Goal: Task Accomplishment & Management: Manage account settings

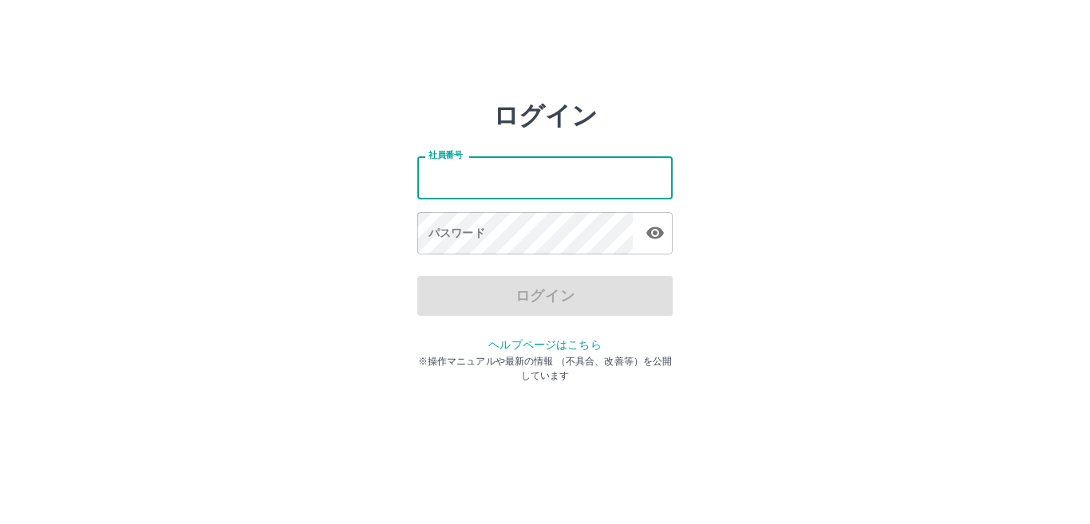
click at [526, 185] on input "社員番号" at bounding box center [545, 177] width 255 height 42
type input "*******"
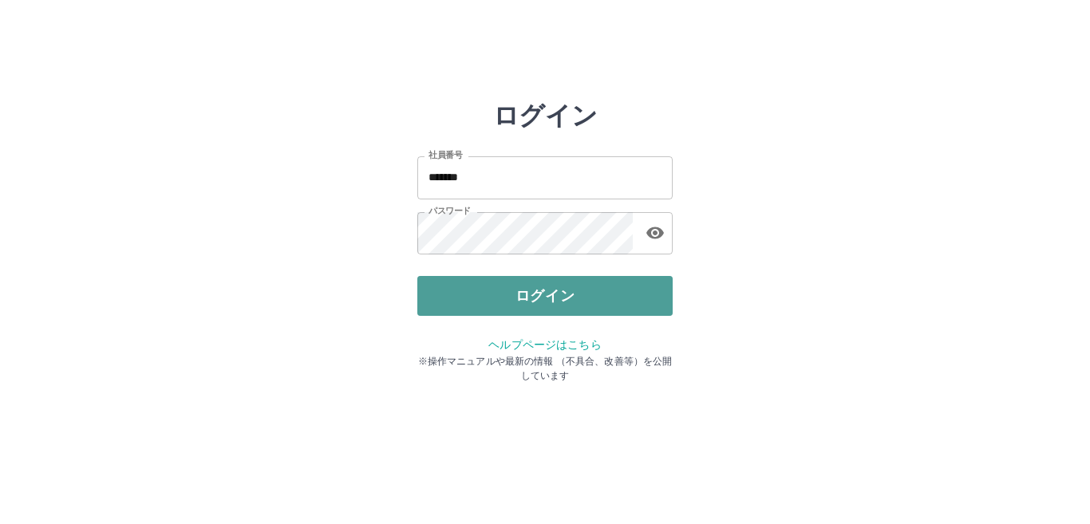
click at [560, 302] on button "ログイン" at bounding box center [545, 296] width 255 height 40
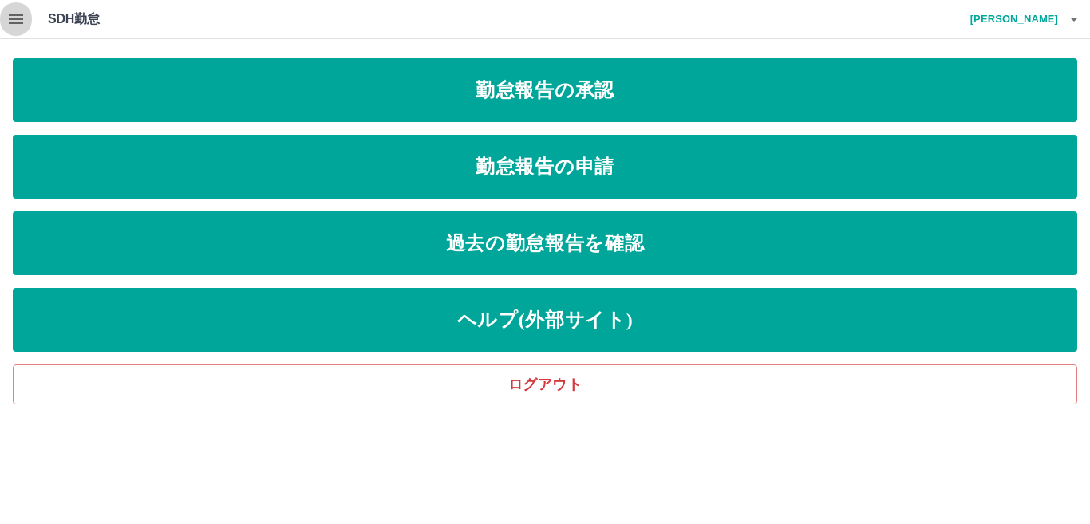
click at [27, 12] on button "button" at bounding box center [16, 19] width 32 height 38
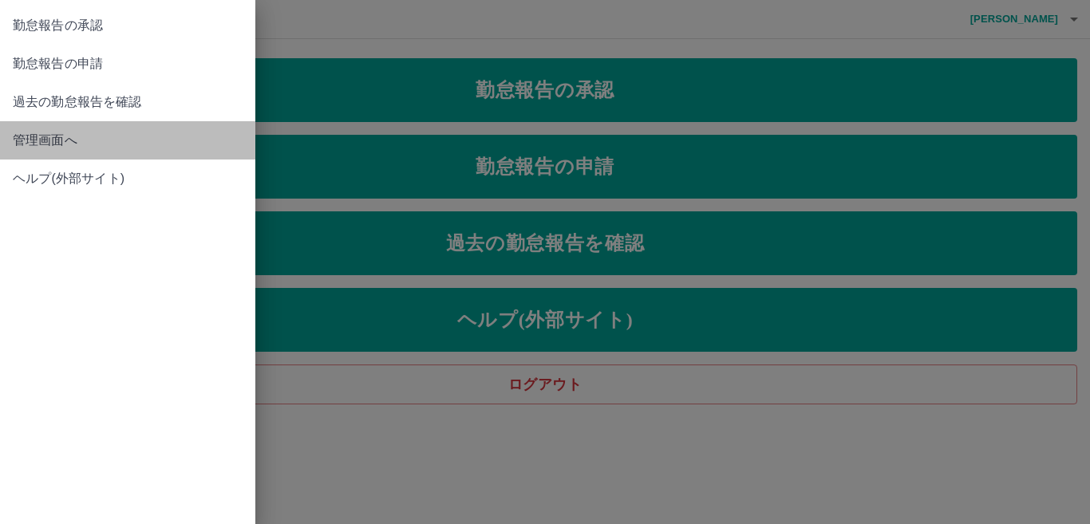
click at [42, 133] on span "管理画面へ" at bounding box center [128, 140] width 230 height 19
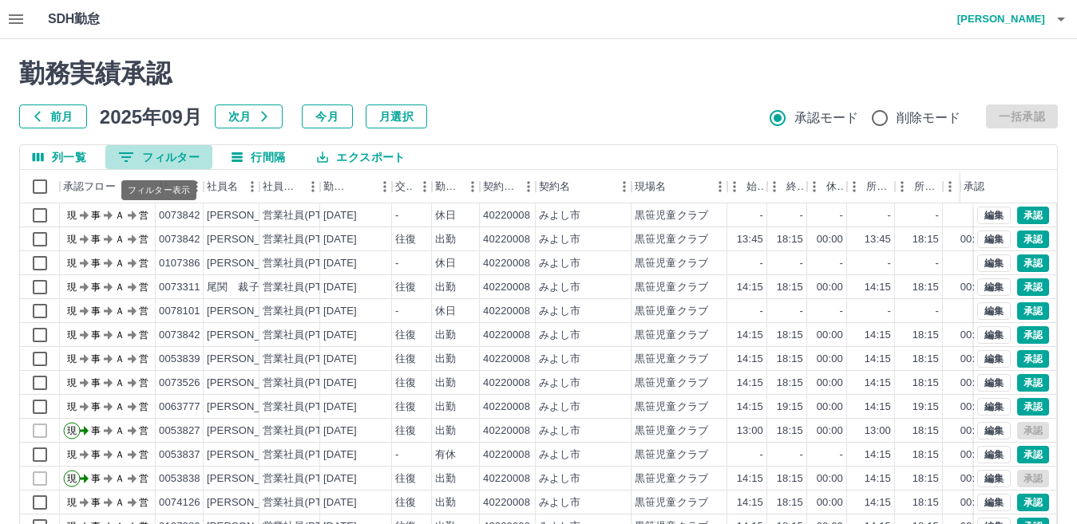
click at [169, 158] on button "0 フィルター" at bounding box center [158, 157] width 107 height 24
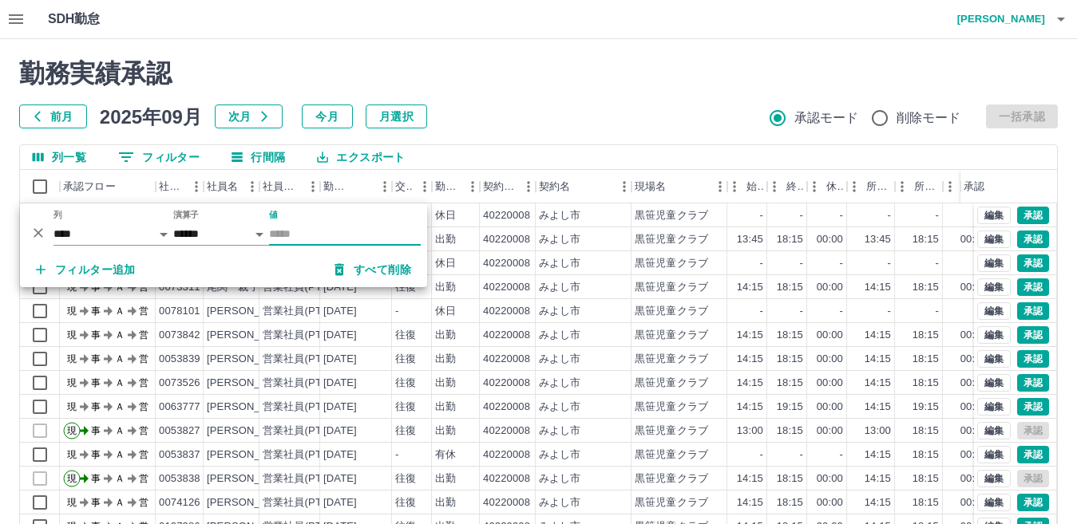
click at [287, 228] on input "値" at bounding box center [345, 234] width 152 height 23
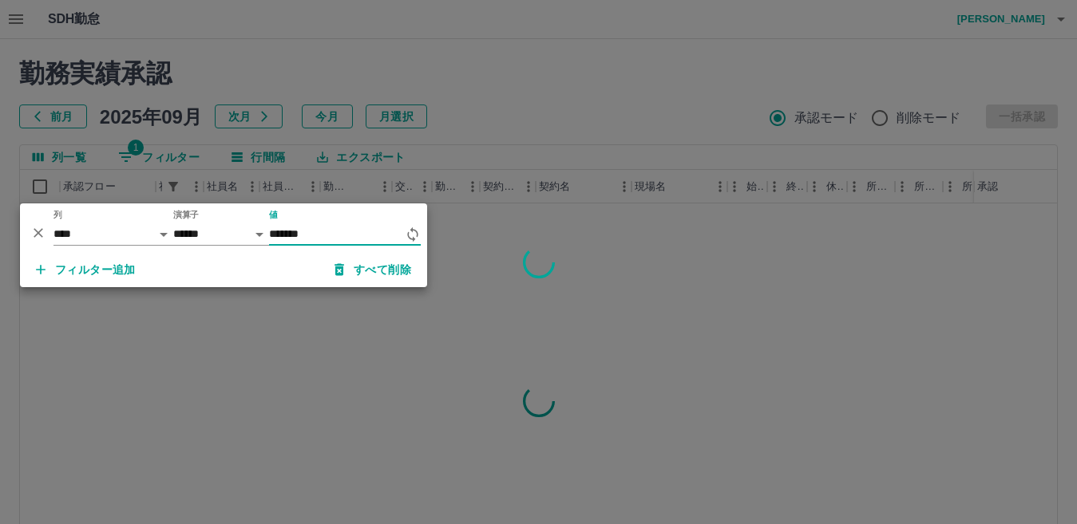
type input "*******"
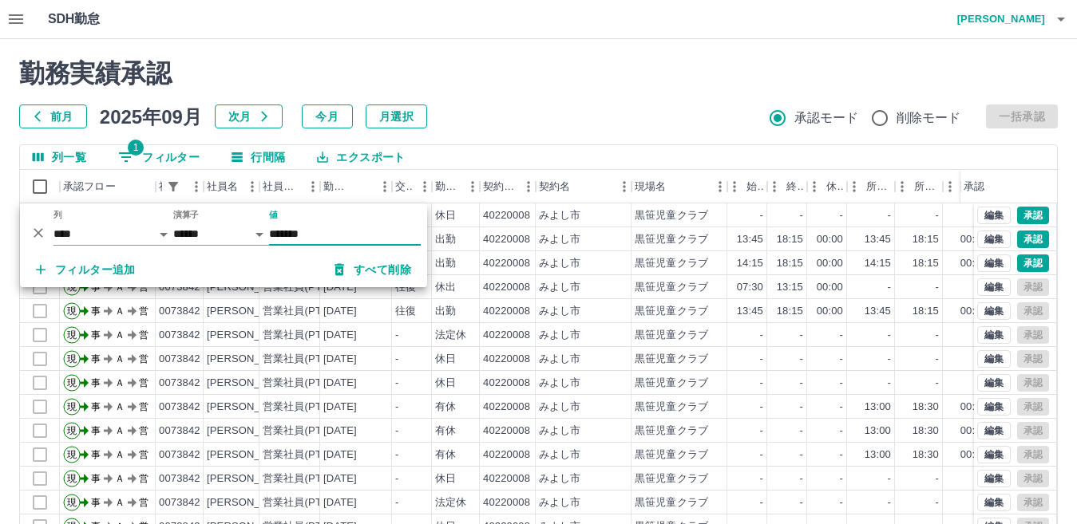
click at [497, 73] on h2 "勤務実績承認" at bounding box center [538, 73] width 1039 height 30
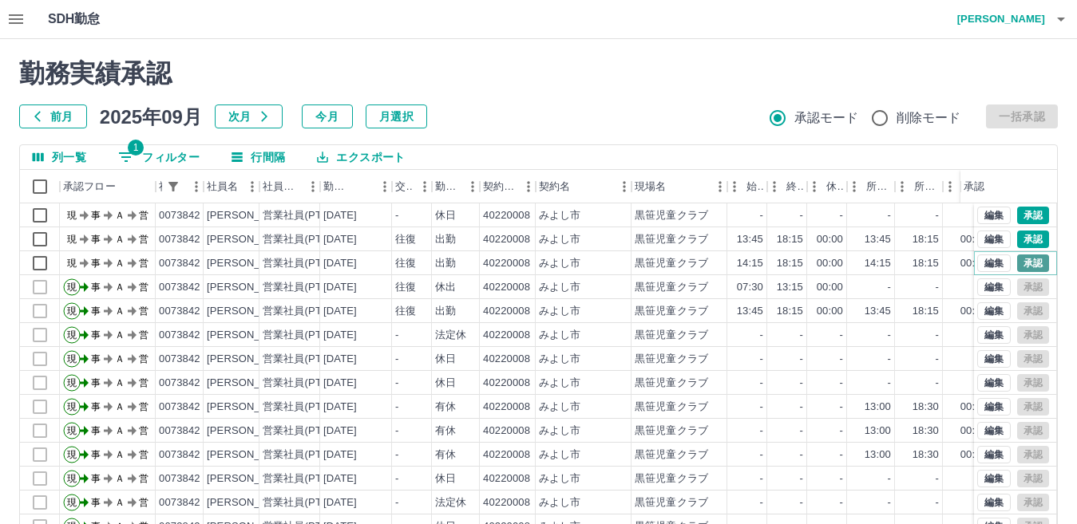
click at [1018, 259] on button "承認" at bounding box center [1033, 264] width 32 height 18
click at [14, 16] on icon "button" at bounding box center [16, 19] width 14 height 10
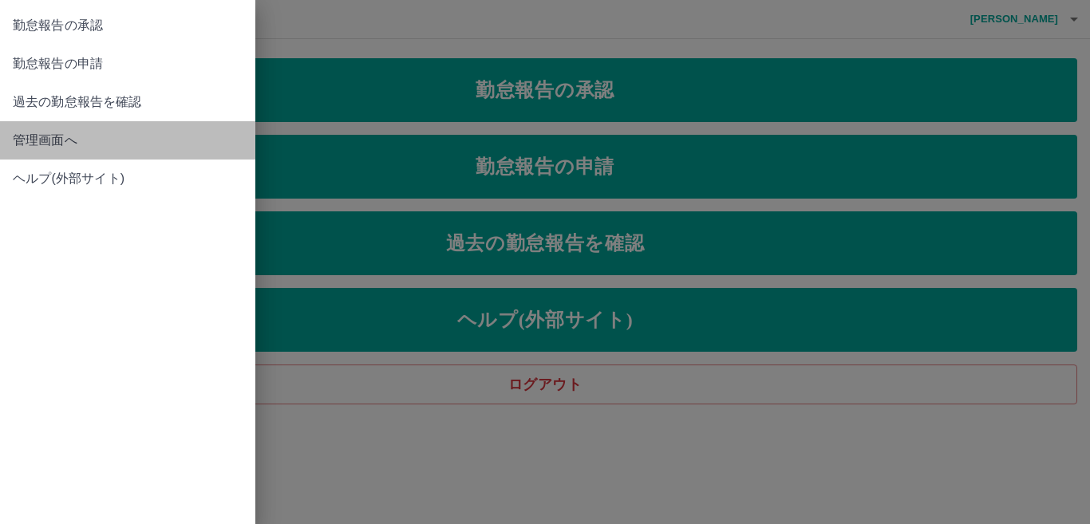
click at [44, 137] on span "管理画面へ" at bounding box center [128, 140] width 230 height 19
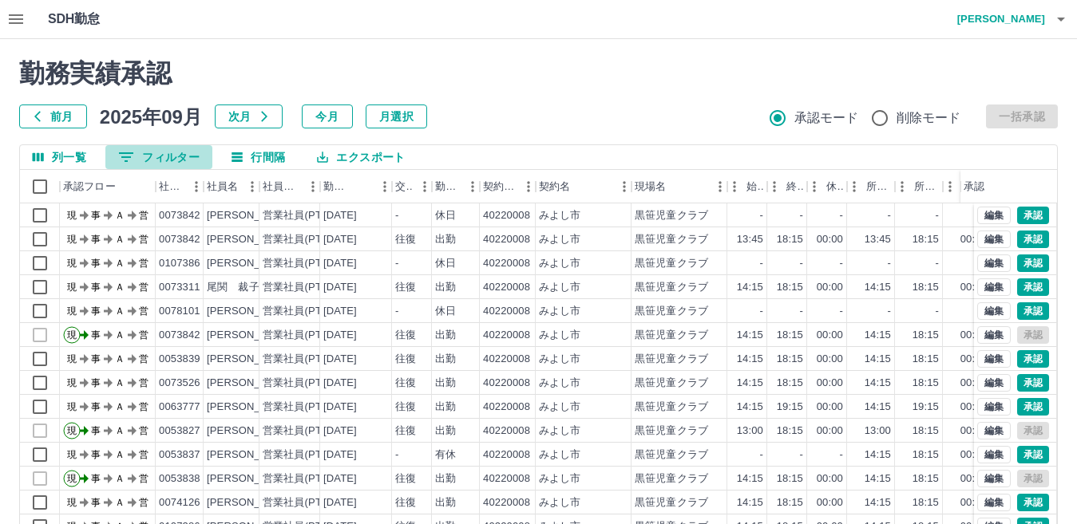
click at [173, 156] on button "0 フィルター" at bounding box center [158, 157] width 107 height 24
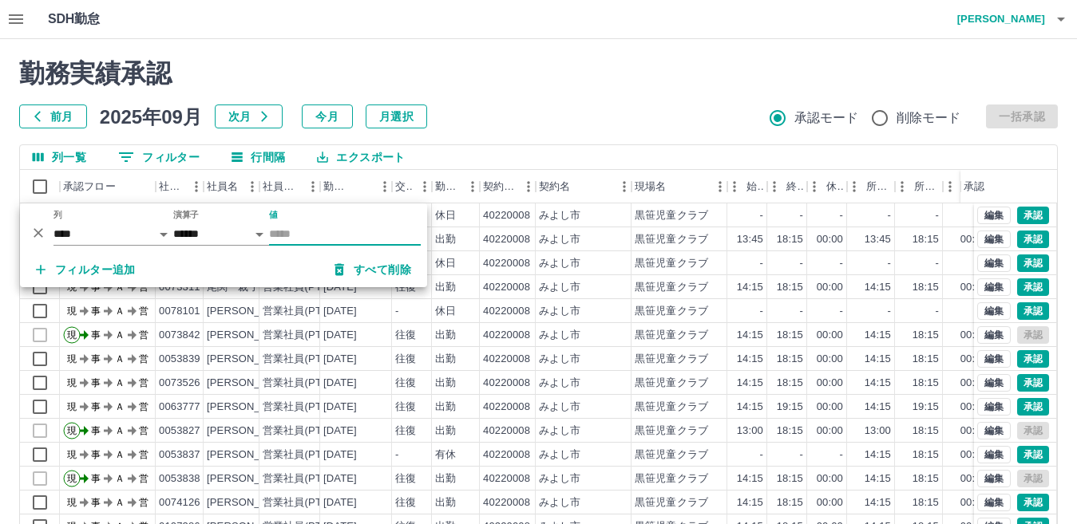
click at [331, 237] on input "値" at bounding box center [345, 234] width 152 height 23
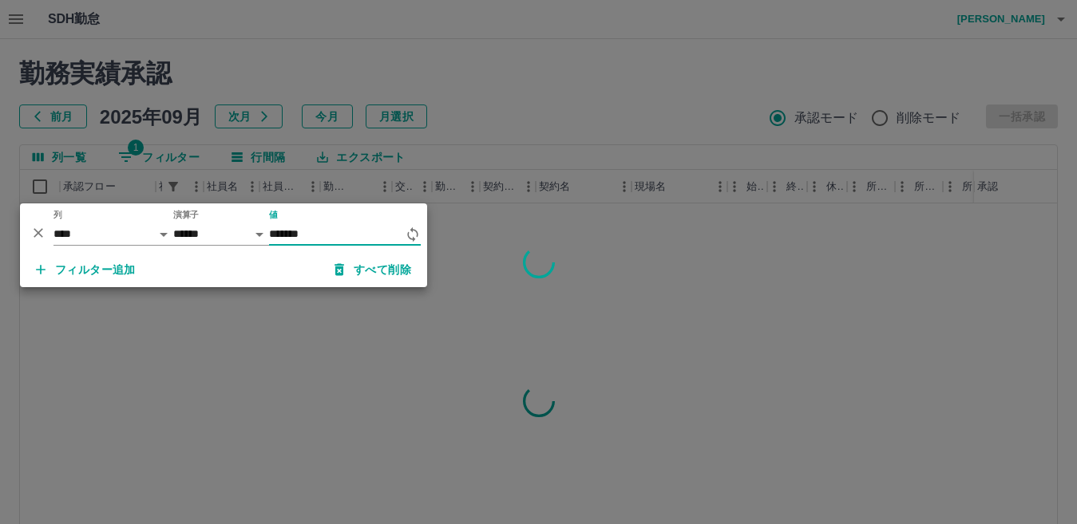
type input "*******"
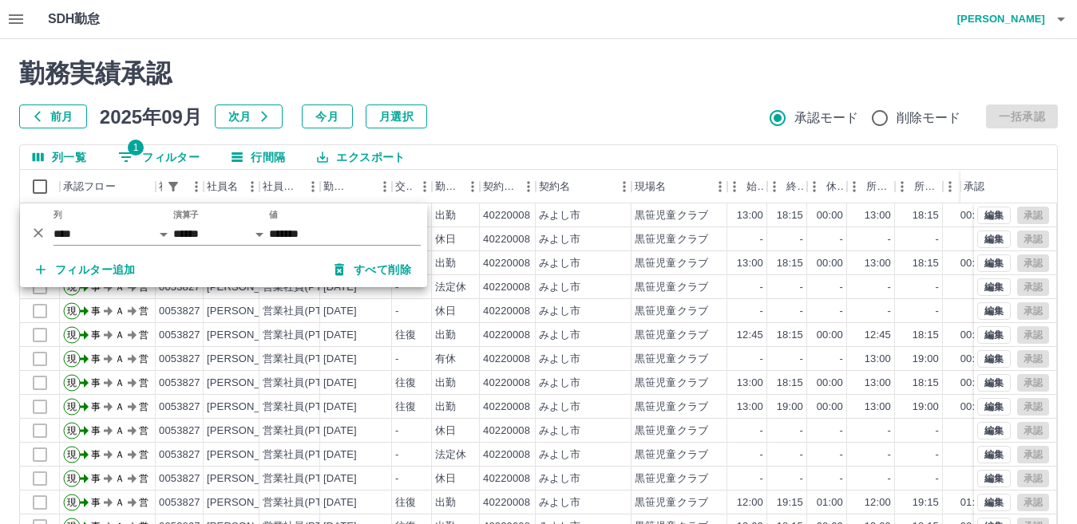
click at [477, 117] on div "前月 2025年09月 次月 今月 月選択 承認モード 削除モード 一括承認" at bounding box center [538, 117] width 1039 height 24
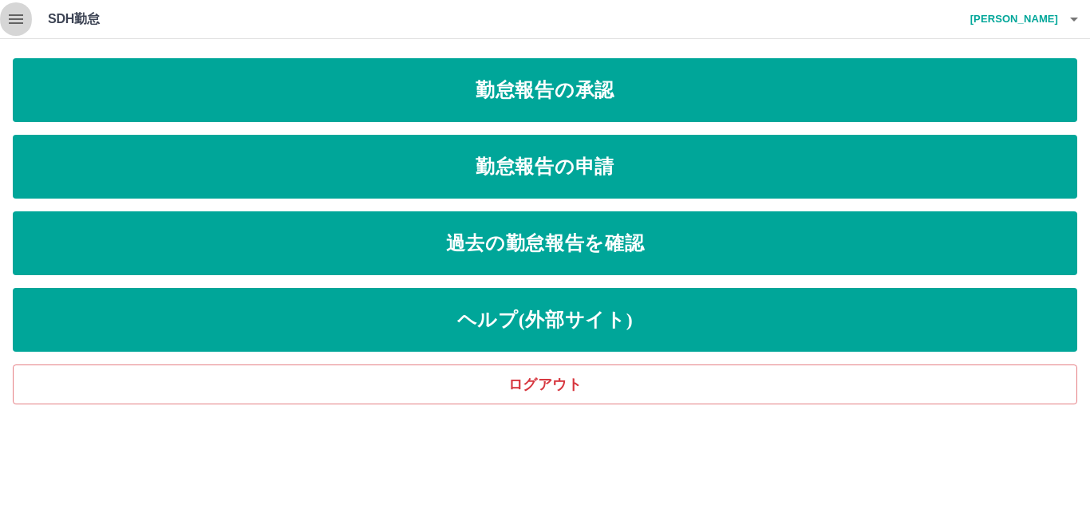
click at [22, 24] on icon "button" at bounding box center [16, 19] width 14 height 10
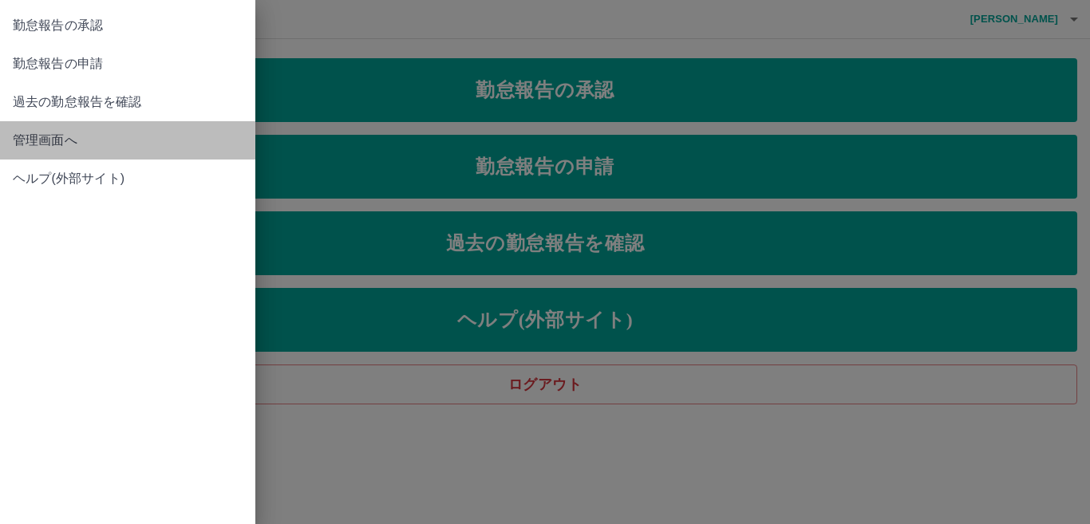
click at [57, 133] on span "管理画面へ" at bounding box center [128, 140] width 230 height 19
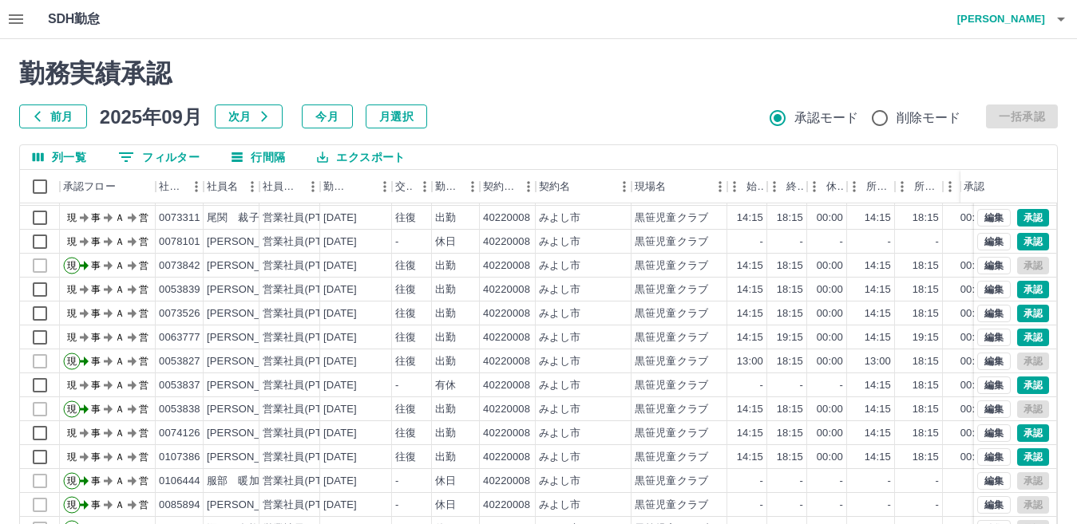
scroll to position [83, 0]
click at [177, 160] on button "0 フィルター" at bounding box center [158, 157] width 107 height 24
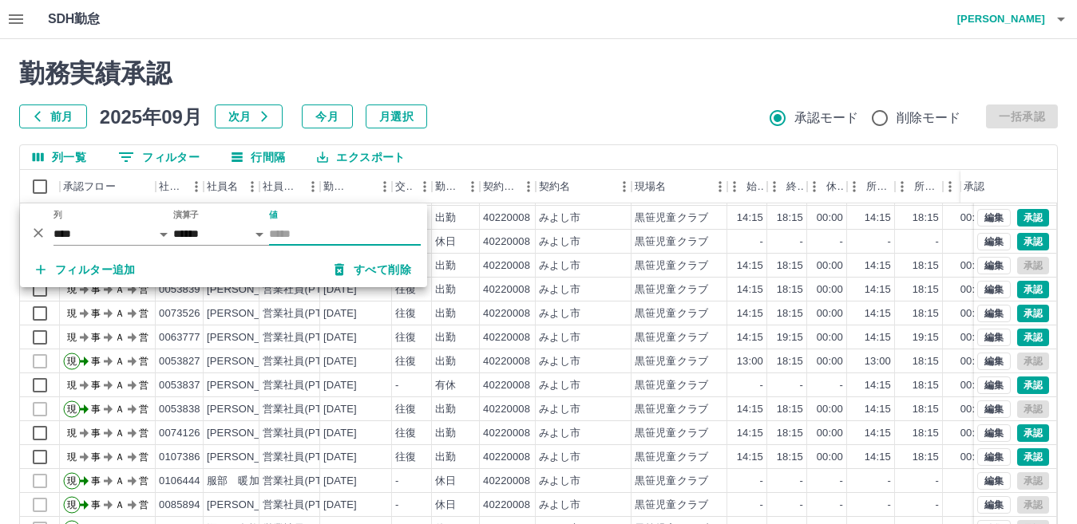
click at [307, 232] on input "値" at bounding box center [345, 234] width 152 height 23
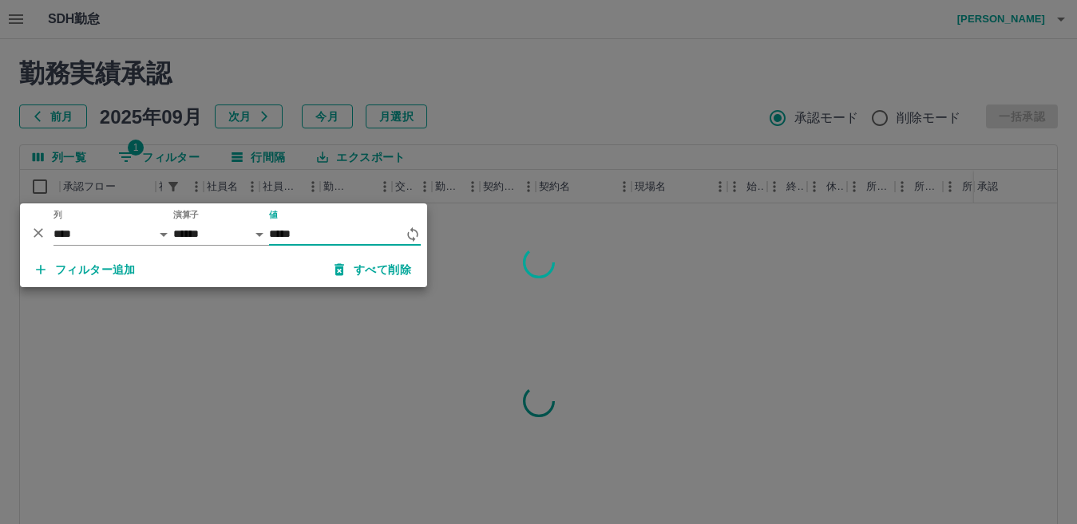
scroll to position [0, 0]
type input "*******"
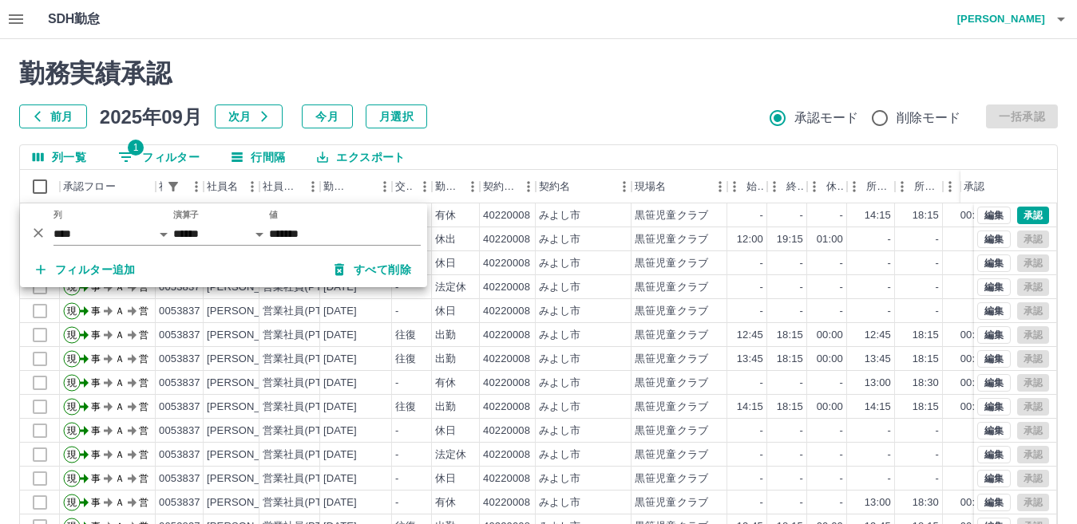
click at [495, 89] on div "勤務実績承認 前月 2025年09月 次月 今月 月選択 承認モード 削除モード 一括承認" at bounding box center [538, 93] width 1039 height 70
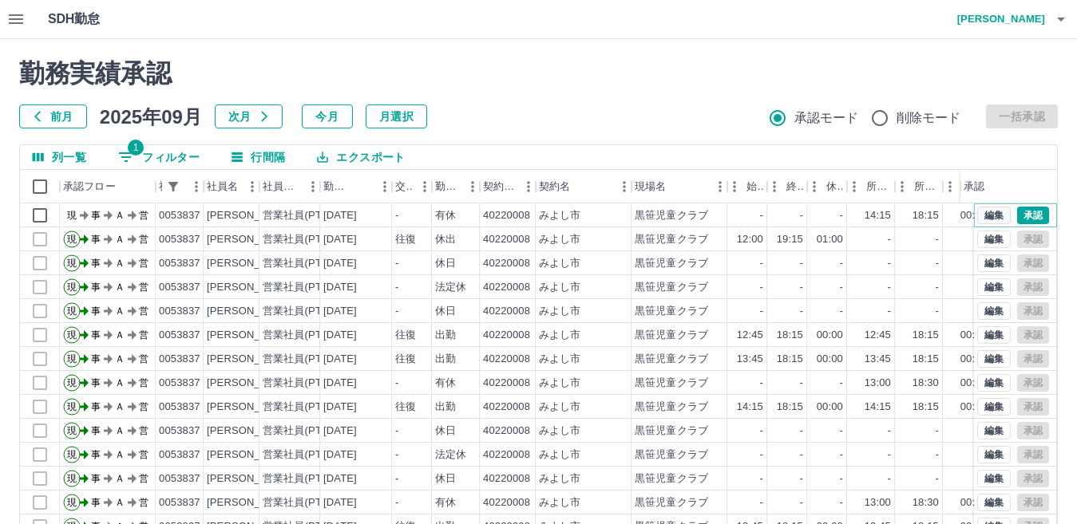
click at [979, 215] on button "編集" at bounding box center [994, 216] width 34 height 18
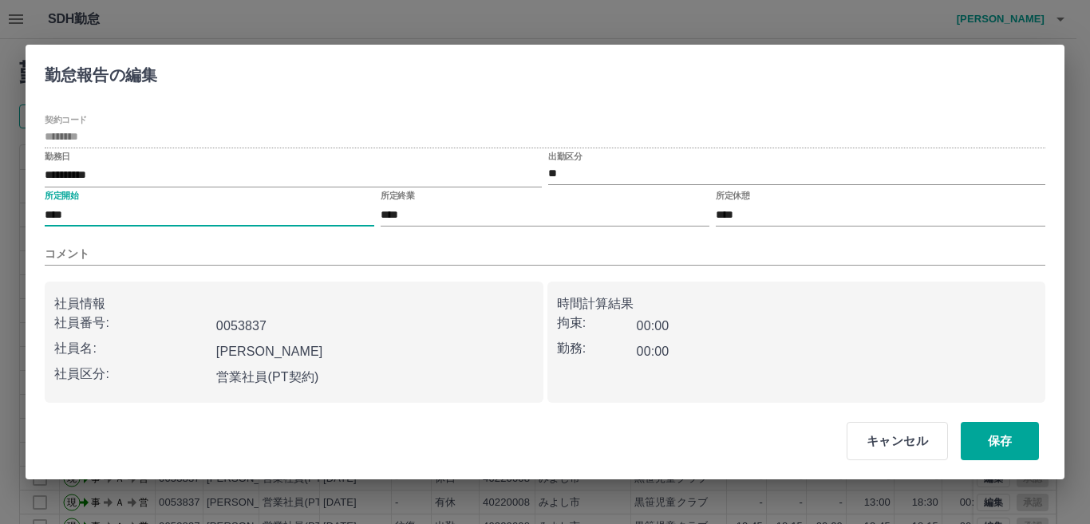
click at [113, 215] on input "****" at bounding box center [210, 215] width 330 height 23
type input "****"
click at [460, 224] on input "****" at bounding box center [546, 215] width 330 height 23
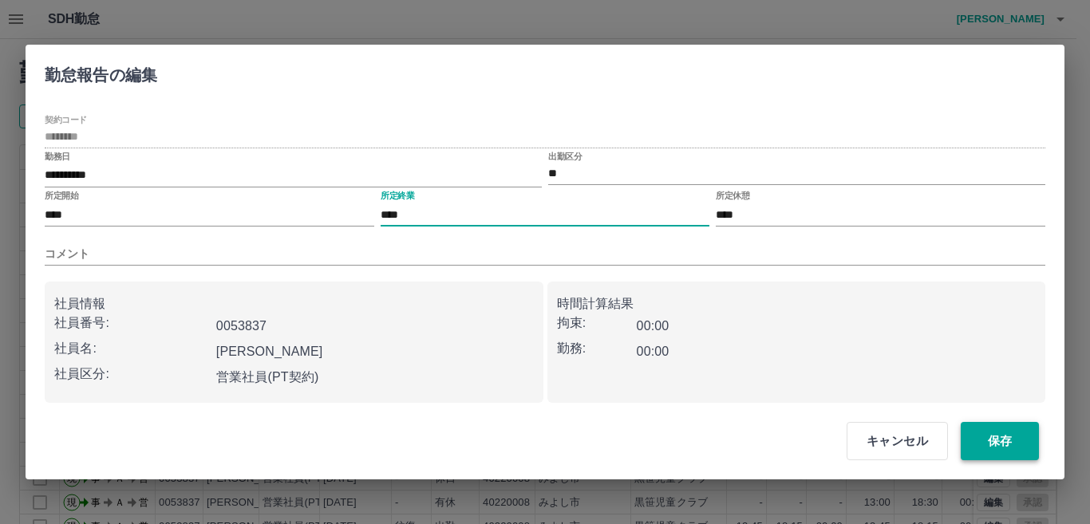
type input "****"
click at [1023, 439] on button "保存" at bounding box center [1000, 441] width 78 height 38
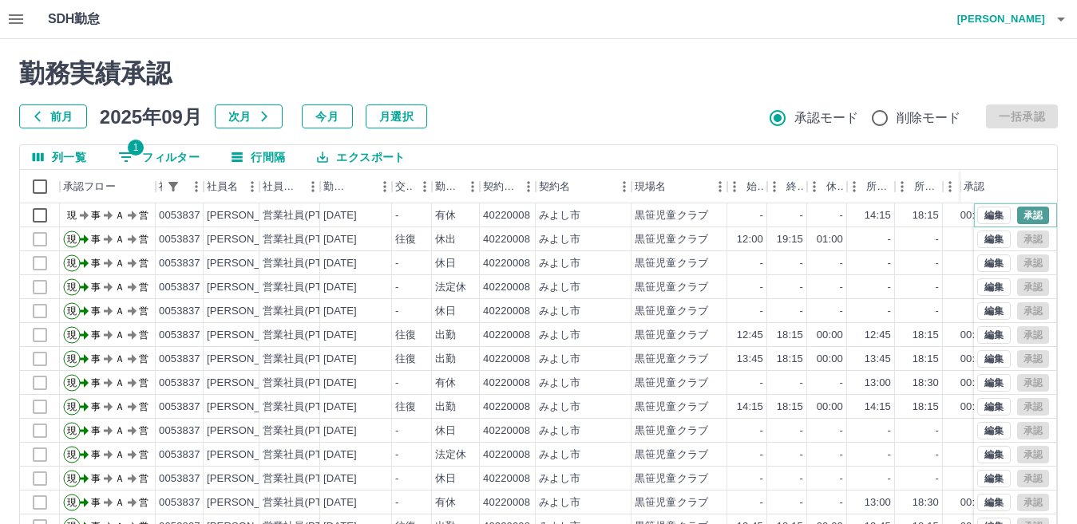
click at [1019, 215] on button "承認" at bounding box center [1033, 216] width 32 height 18
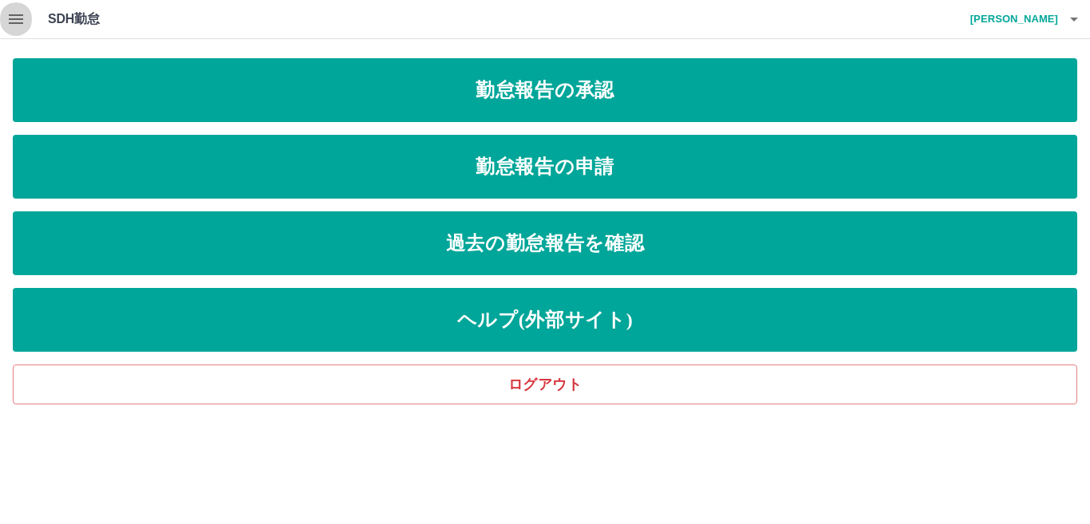
click at [6, 16] on icon "button" at bounding box center [15, 19] width 19 height 19
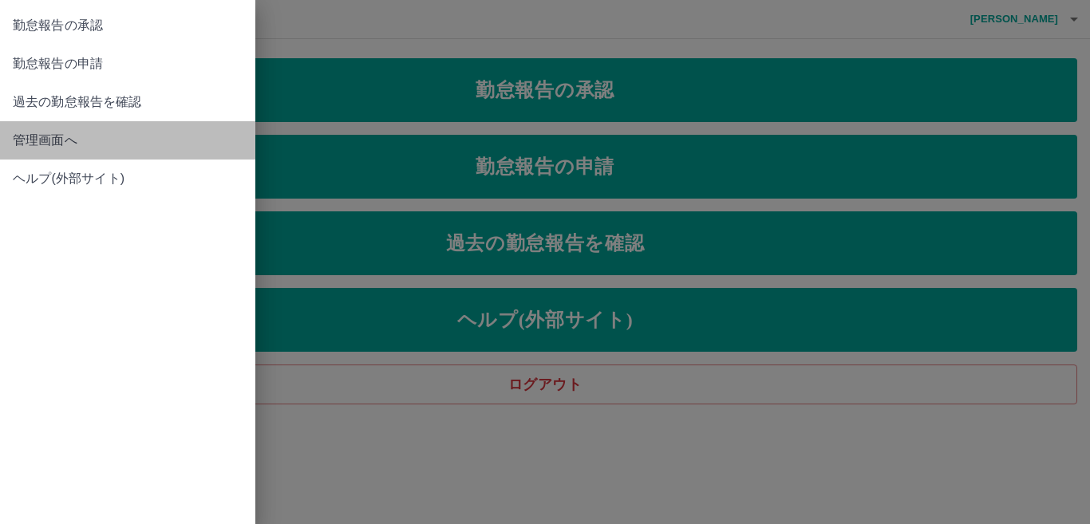
click at [36, 145] on span "管理画面へ" at bounding box center [128, 140] width 230 height 19
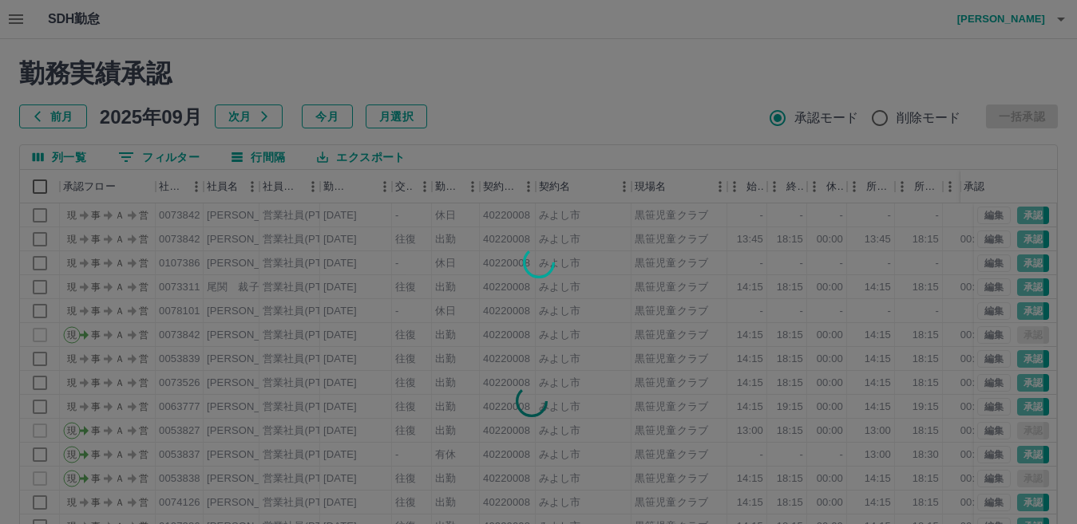
click at [180, 156] on div at bounding box center [538, 262] width 1077 height 524
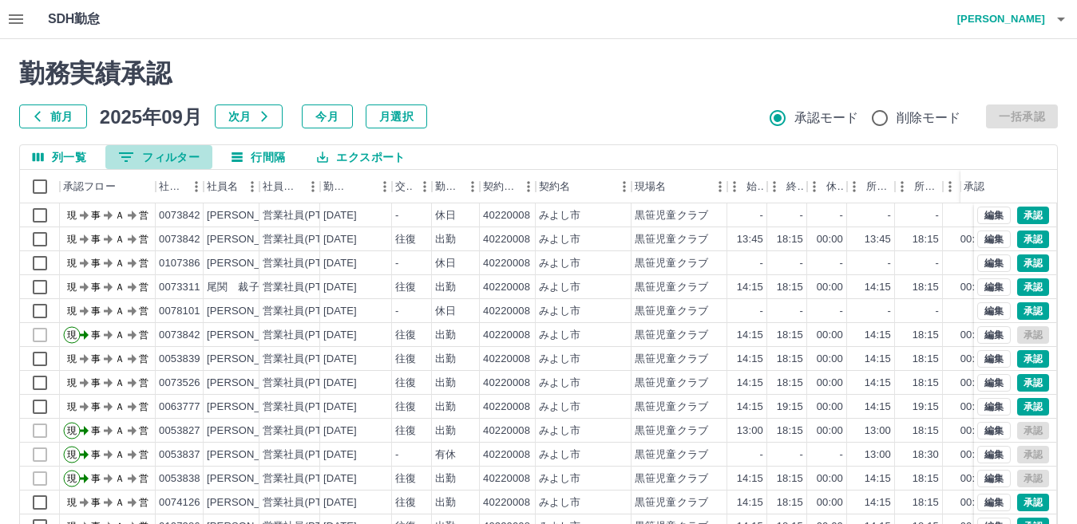
click at [180, 156] on button "0 フィルター" at bounding box center [158, 157] width 107 height 24
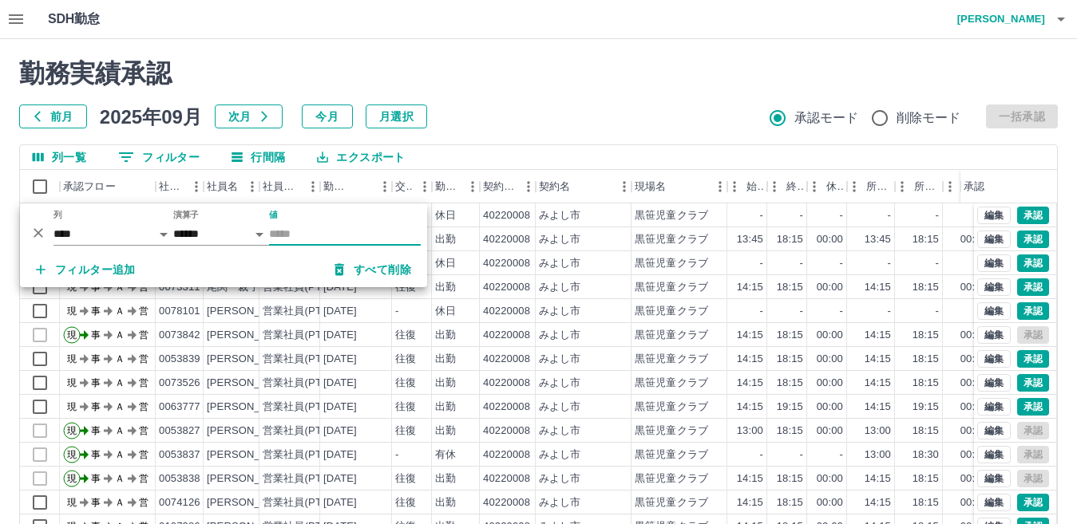
click at [296, 229] on input "値" at bounding box center [345, 234] width 152 height 23
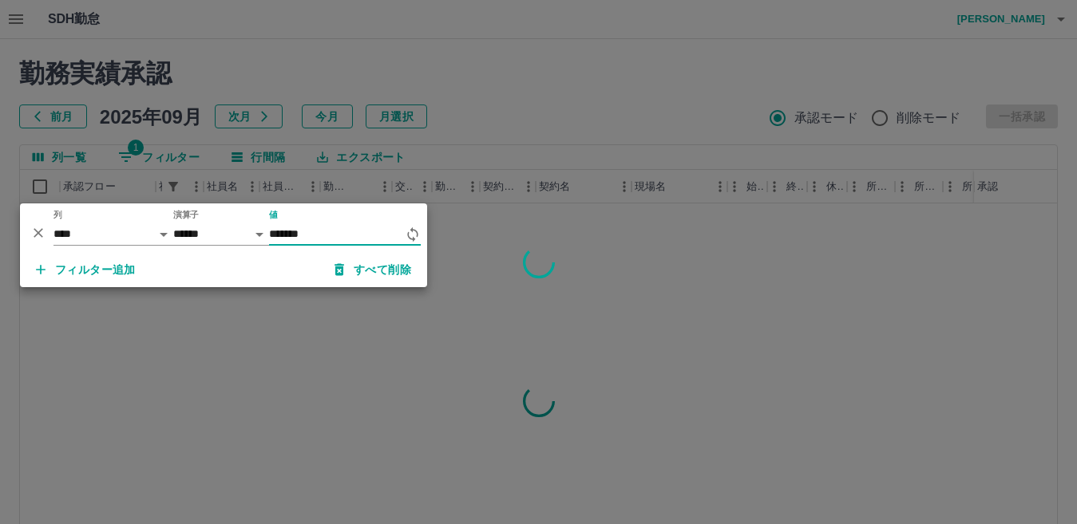
type input "*******"
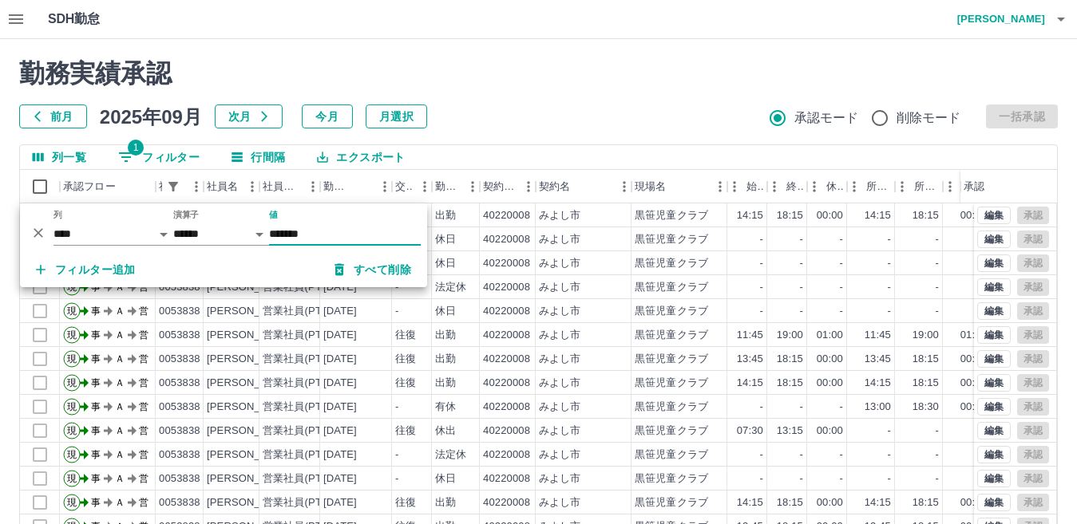
click at [516, 96] on div "勤務実績承認 前月 2025年09月 次月 今月 月選択 承認モード 削除モード 一括承認" at bounding box center [538, 93] width 1039 height 70
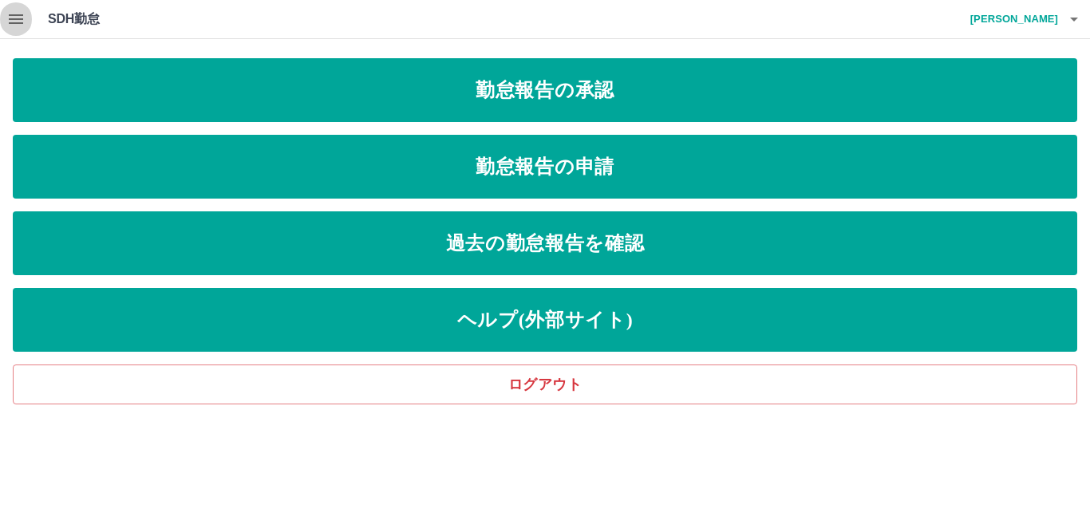
click at [16, 10] on icon "button" at bounding box center [15, 19] width 19 height 19
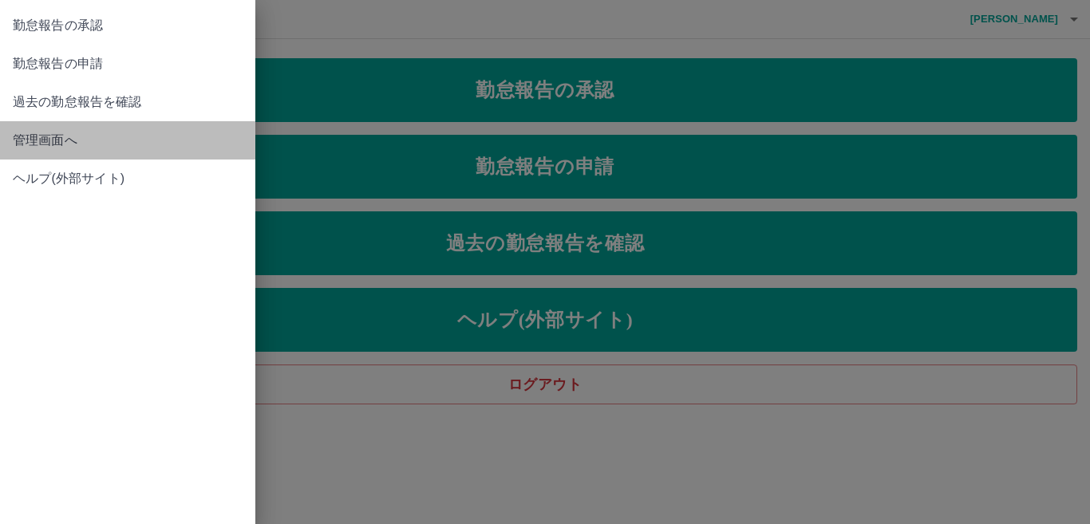
click at [46, 137] on span "管理画面へ" at bounding box center [128, 140] width 230 height 19
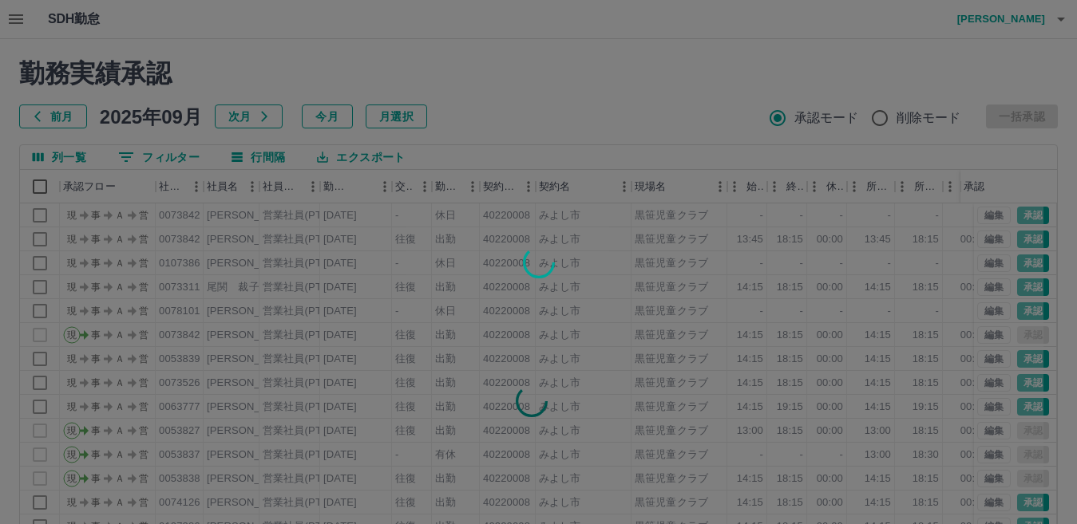
click at [177, 156] on div at bounding box center [538, 262] width 1077 height 524
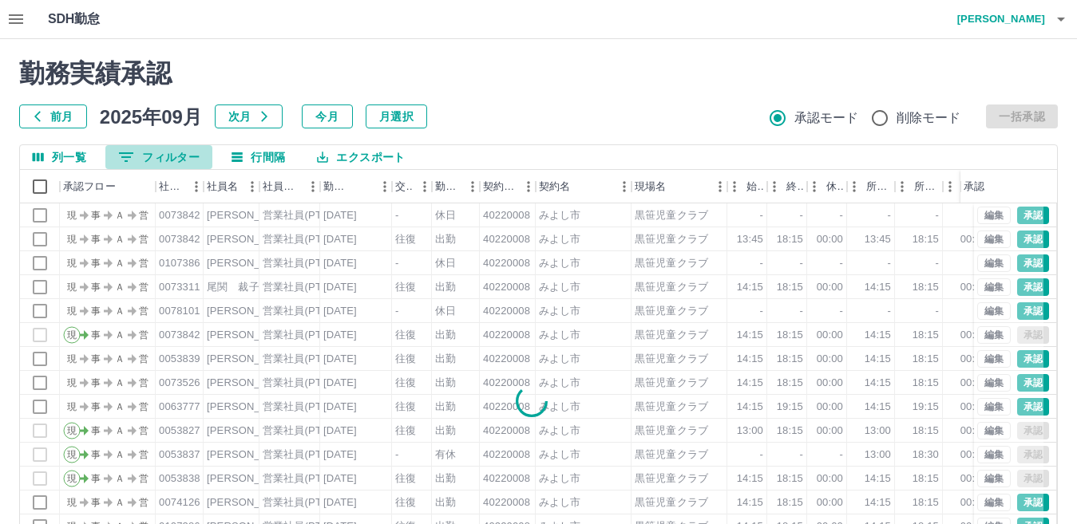
click at [168, 159] on button "0 フィルター" at bounding box center [158, 157] width 107 height 24
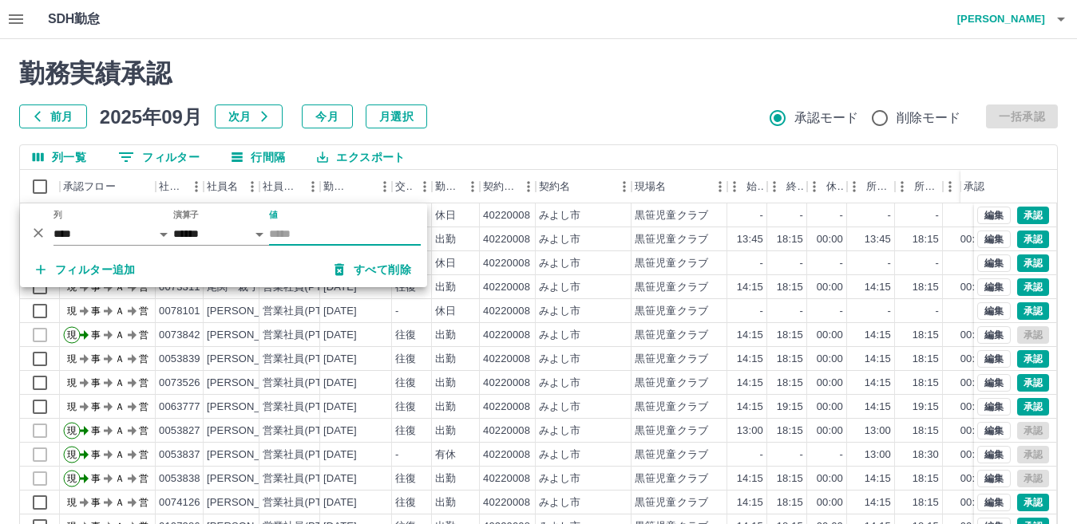
click at [334, 236] on input "値" at bounding box center [345, 234] width 152 height 23
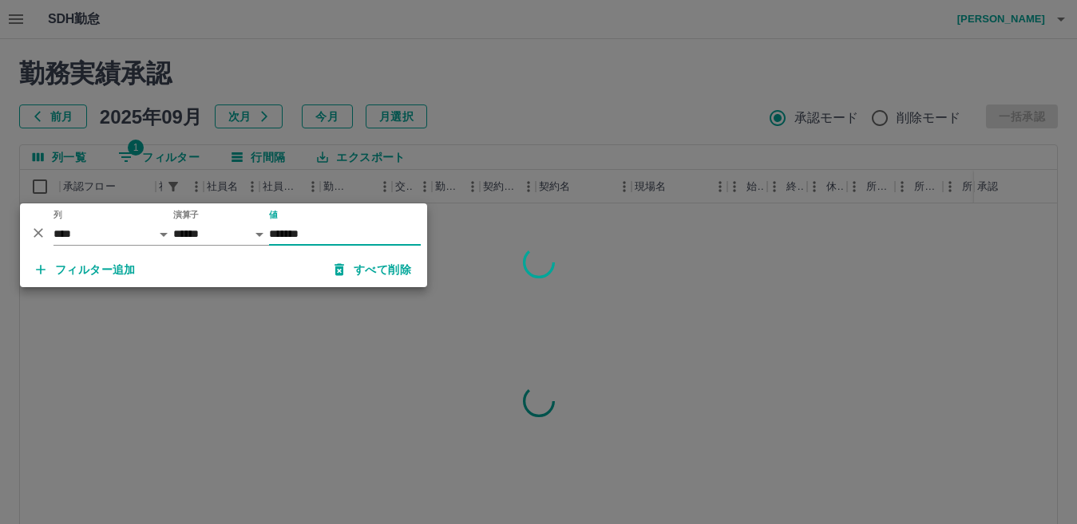
type input "*******"
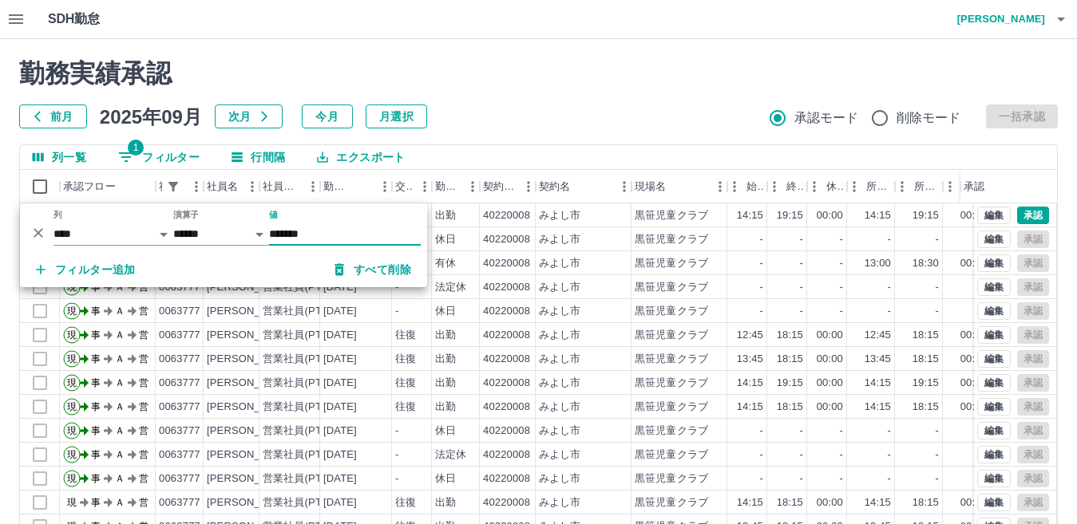
click at [552, 98] on div "勤務実績承認 前月 2025年09月 次月 今月 月選択 承認モード 削除モード 一括承認" at bounding box center [538, 93] width 1039 height 70
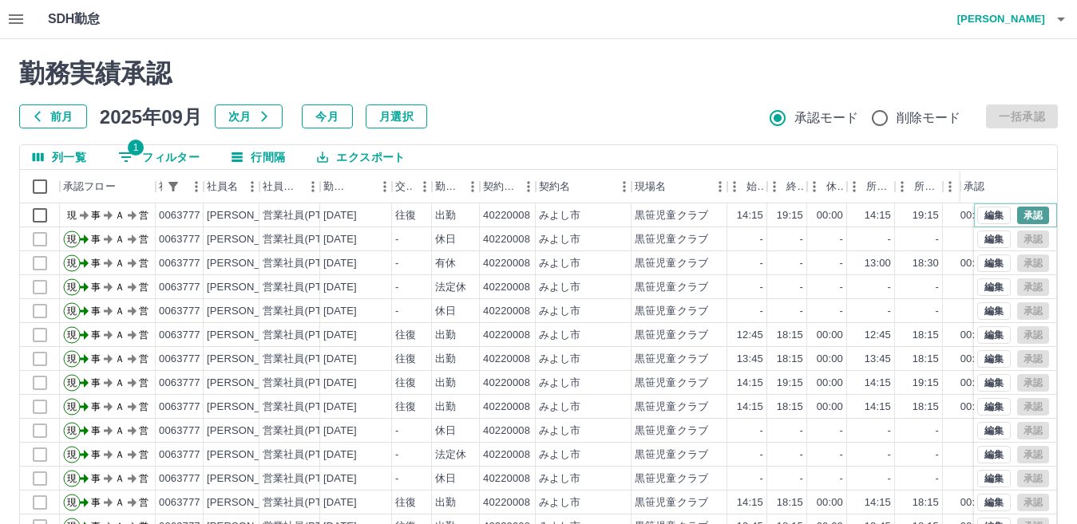
click at [1018, 215] on button "承認" at bounding box center [1033, 216] width 32 height 18
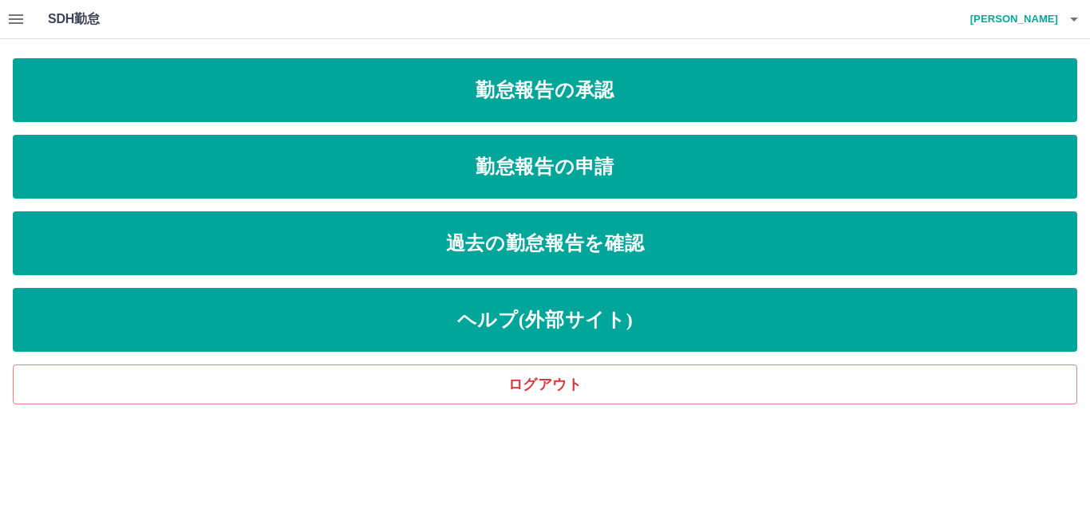
click at [16, 15] on icon "button" at bounding box center [16, 19] width 14 height 10
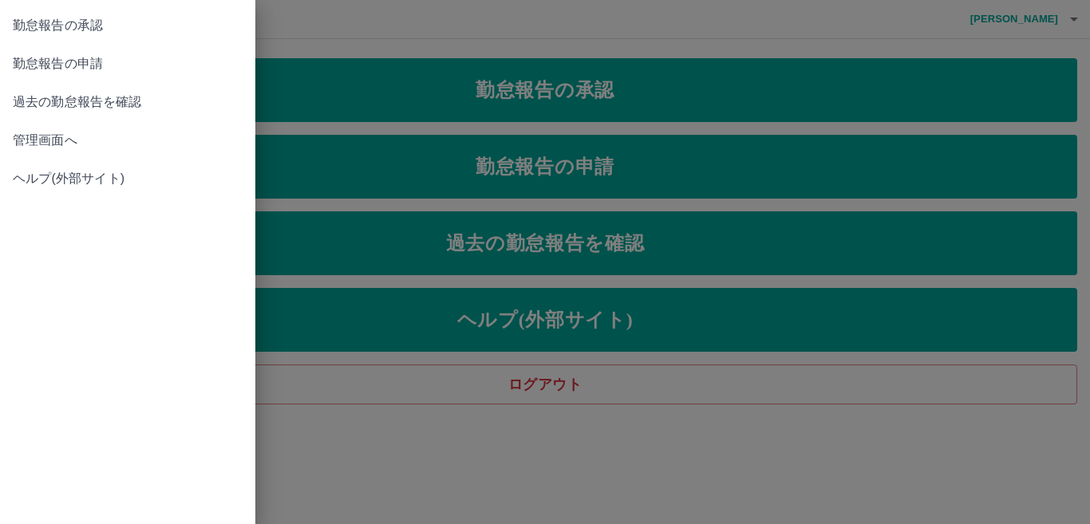
click at [74, 148] on span "管理画面へ" at bounding box center [128, 140] width 230 height 19
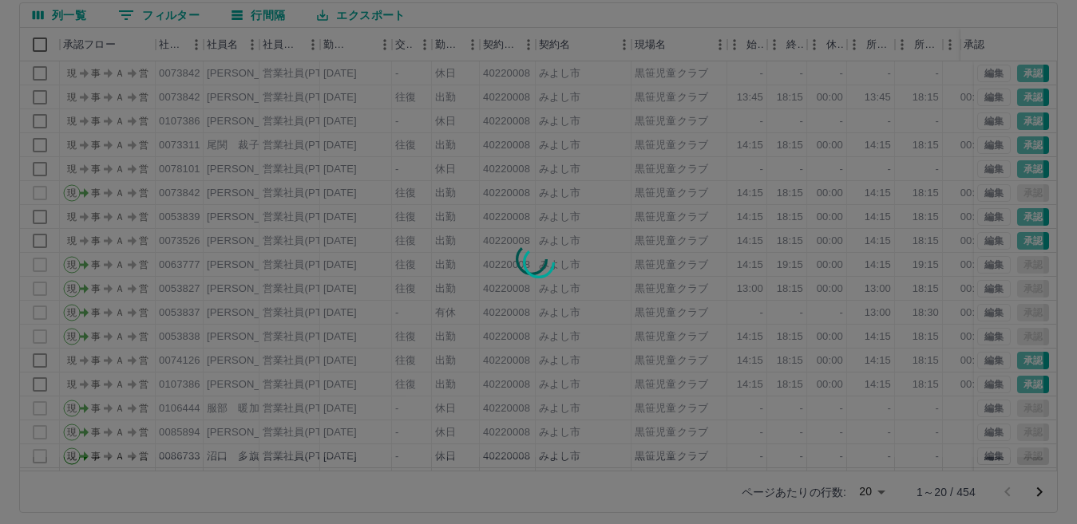
scroll to position [150, 0]
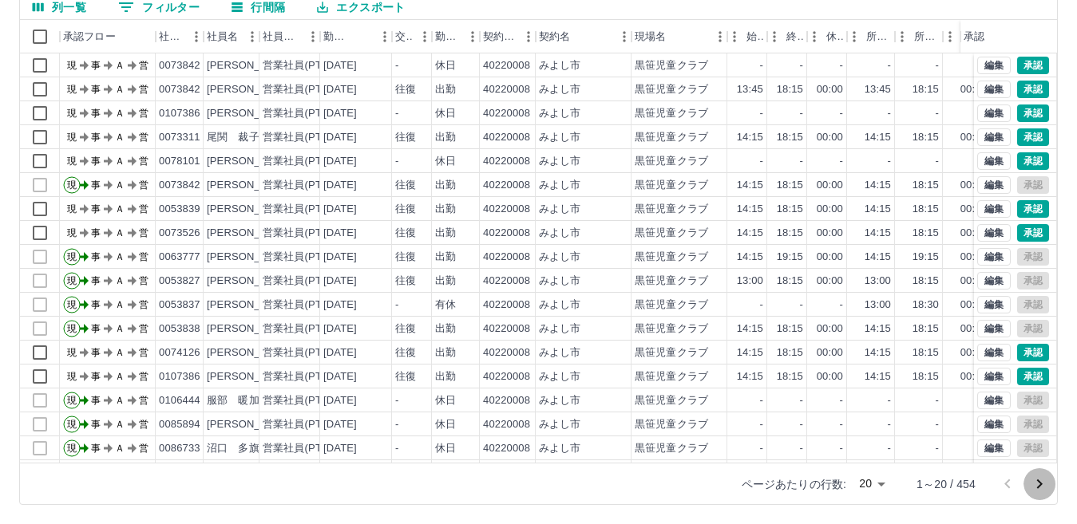
click at [1039, 484] on icon "次のページへ" at bounding box center [1039, 484] width 19 height 19
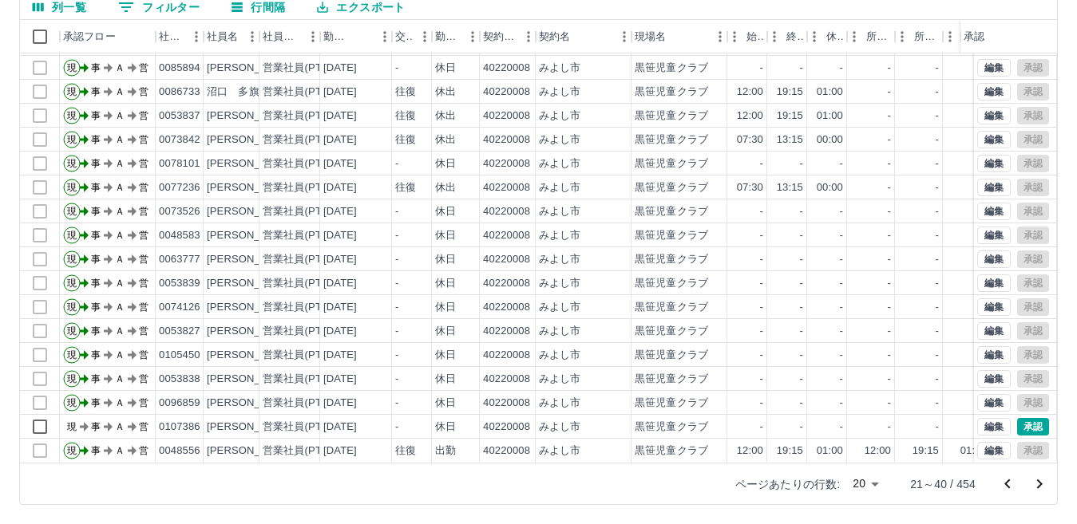
scroll to position [0, 0]
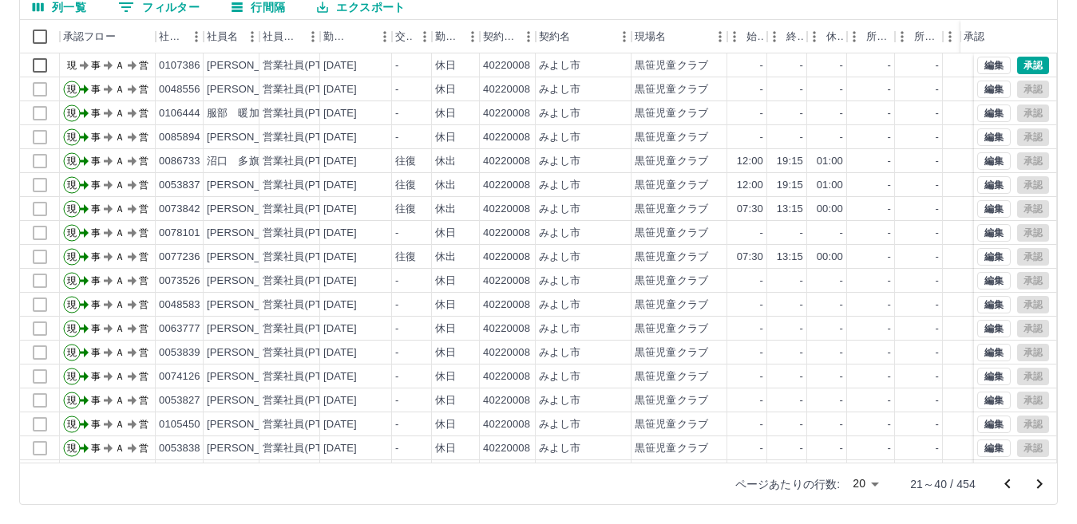
click at [172, 4] on button "0 フィルター" at bounding box center [158, 7] width 107 height 24
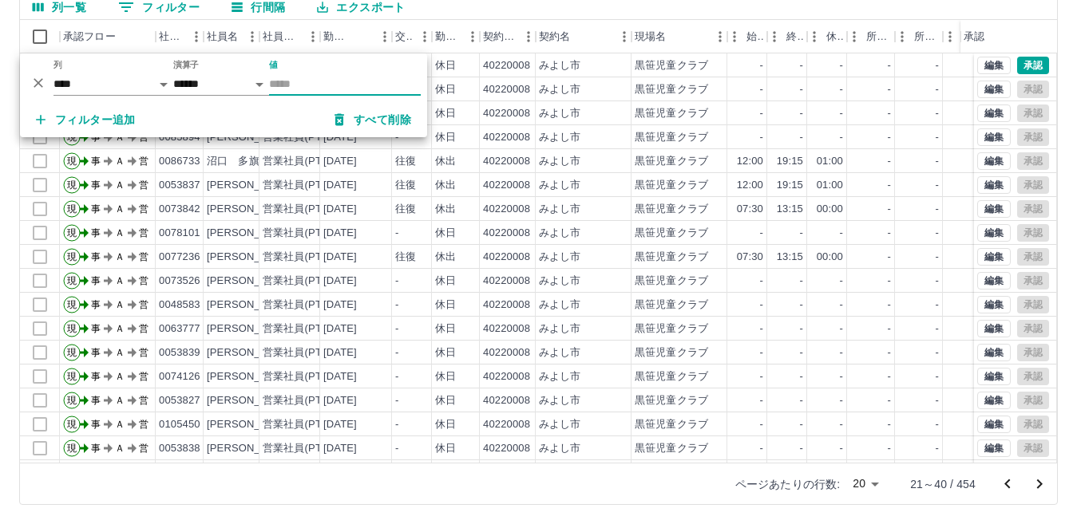
click at [311, 78] on input "値" at bounding box center [345, 84] width 152 height 23
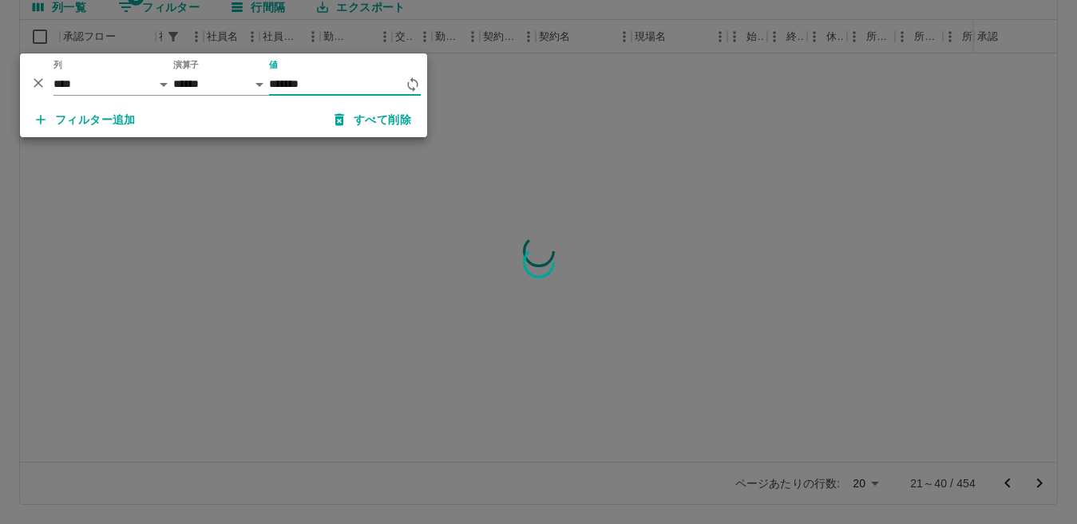
type input "*******"
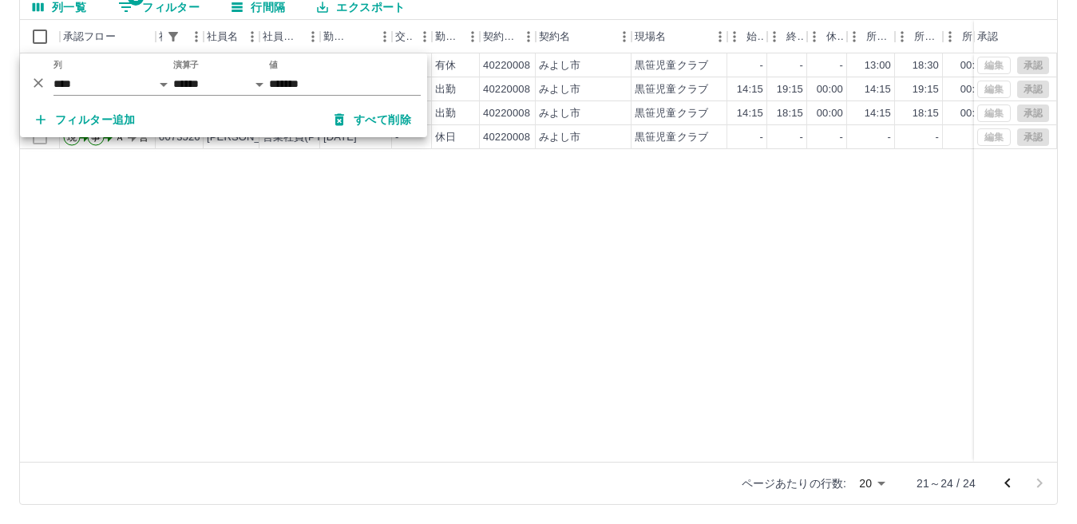
click at [474, 203] on div "現 事 Ａ 営 0073526 [PERSON_NAME] 営業社員(PT契約) [DATE] - 有休 40220008 みよし市 [PERSON_NAME…" at bounding box center [717, 257] width 1394 height 409
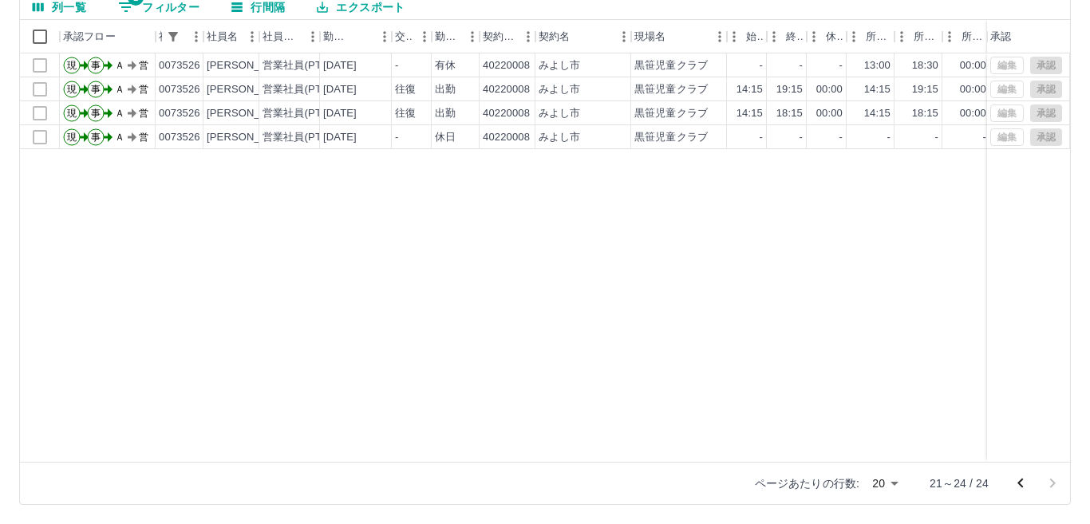
click at [882, 485] on body "SDH勤怠 [PERSON_NAME] 勤務実績承認 前月 [DATE] 次月 今月 月選択 承認モード 削除モード 一括承認 列一覧 1 フィルター 行間隔…" at bounding box center [545, 187] width 1090 height 675
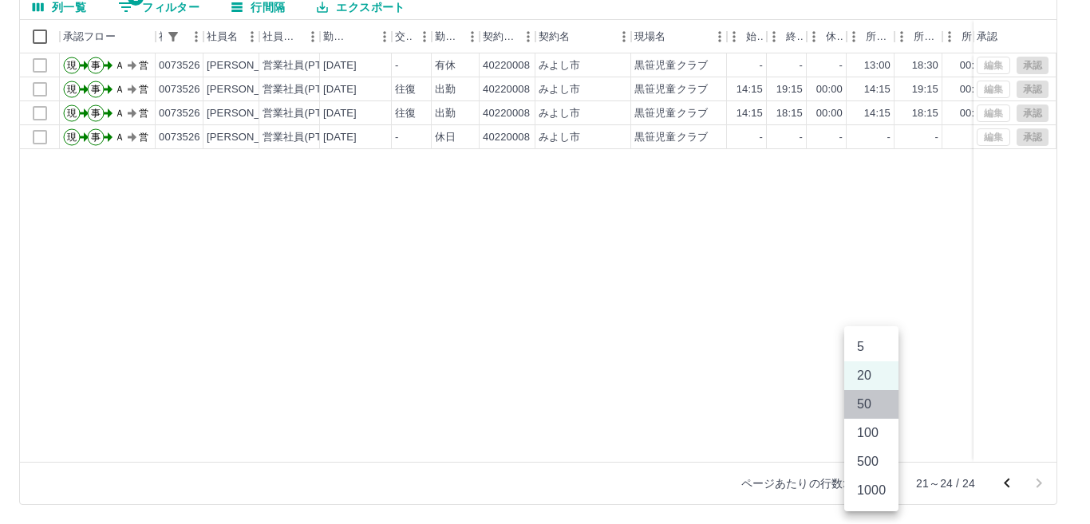
click at [873, 401] on li "50" at bounding box center [872, 404] width 54 height 29
type input "**"
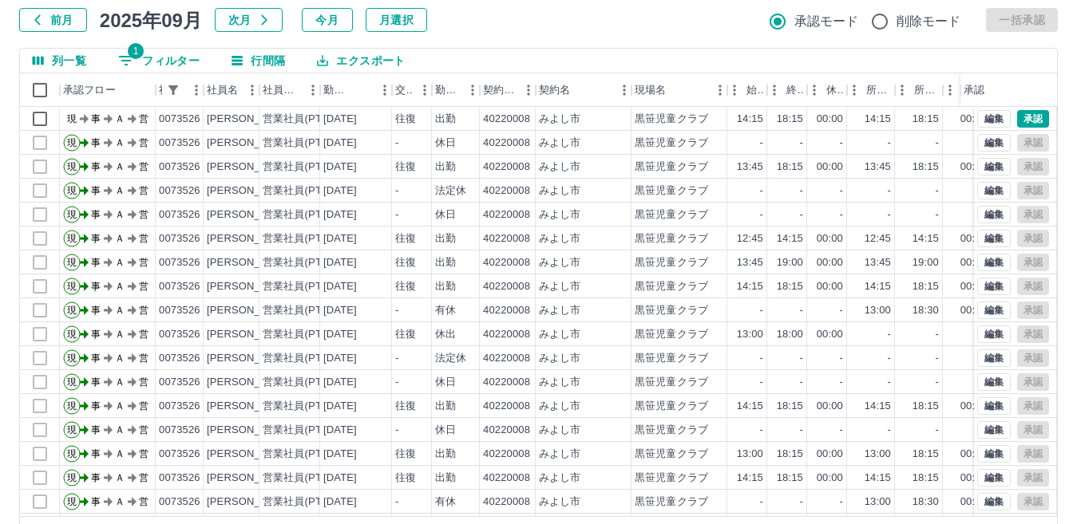
scroll to position [70, 0]
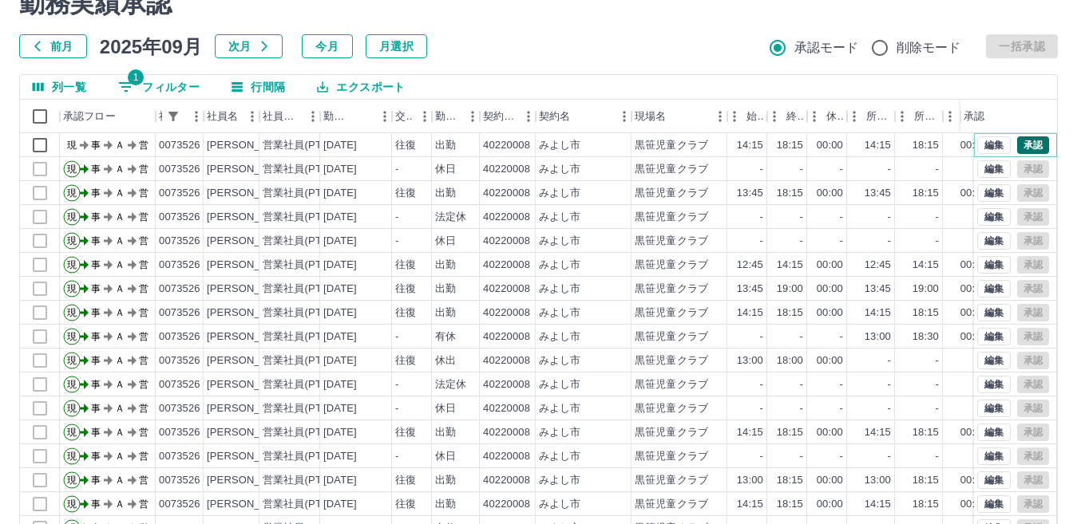
click at [1024, 142] on button "承認" at bounding box center [1033, 146] width 32 height 18
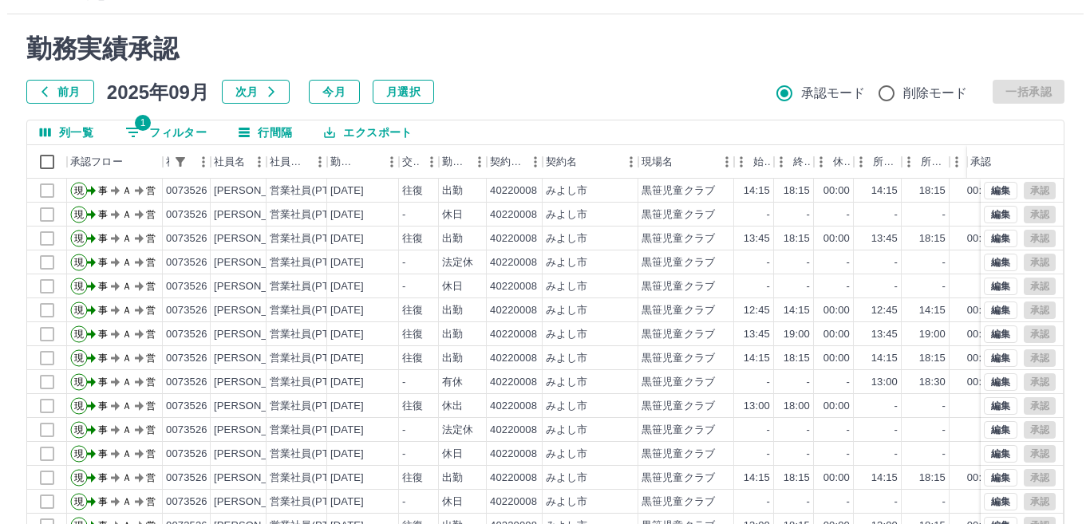
scroll to position [0, 0]
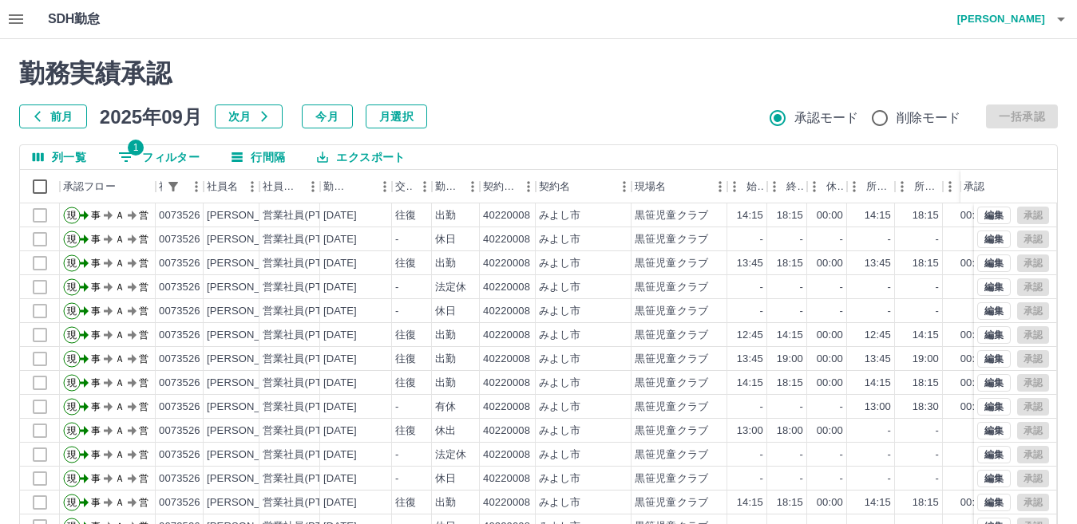
click at [1059, 15] on icon "button" at bounding box center [1060, 19] width 19 height 19
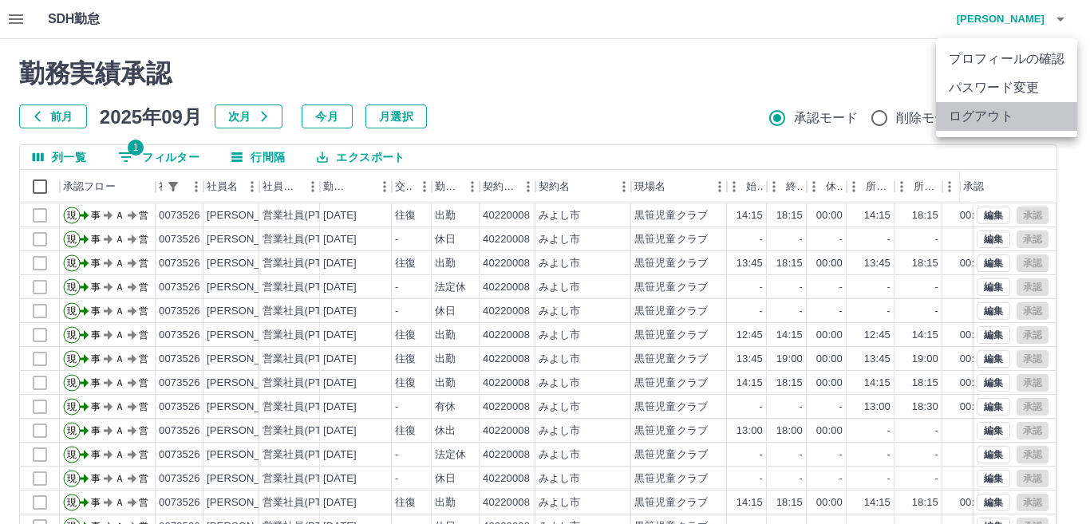
click at [1030, 113] on li "ログアウト" at bounding box center [1006, 116] width 141 height 29
